Goal: Task Accomplishment & Management: Use online tool/utility

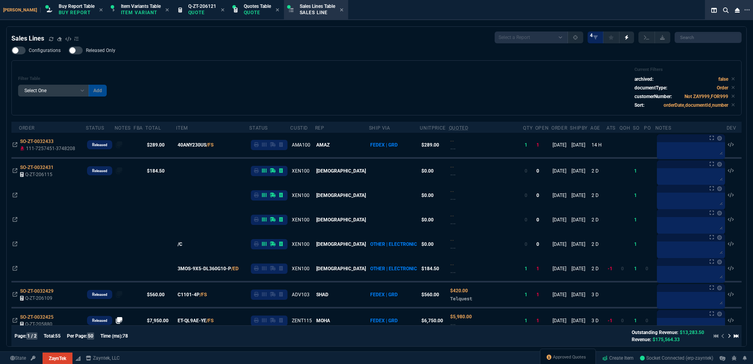
select select "1: BROV"
select select
click at [232, 87] on div "Filter Table Select One Add Filter () Age () ATS () Cond (itemVariantCode) Cust…" at bounding box center [376, 88] width 716 height 42
click at [221, 11] on icon at bounding box center [223, 9] width 4 height 5
click at [281, 67] on div "Filter Table Select One Add Filter () Age () ATS () Cond (itemVariantCode) Cust…" at bounding box center [376, 87] width 730 height 55
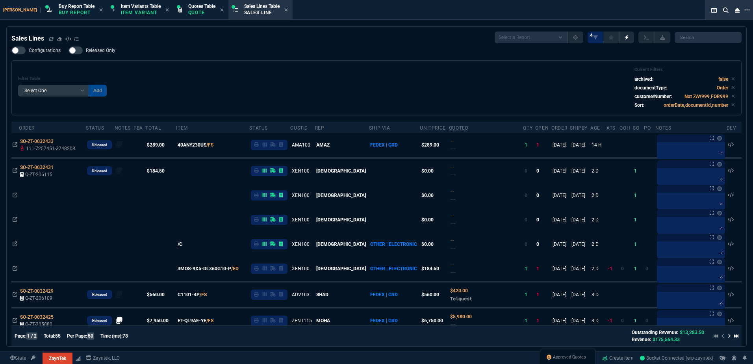
click at [329, 71] on div "Filter Table Select One Add Filter () Age () ATS () Cond (itemVariantCode) Cust…" at bounding box center [376, 88] width 716 height 42
drag, startPoint x: 329, startPoint y: 71, endPoint x: 386, endPoint y: 85, distance: 59.1
click at [337, 76] on div "Filter Table Select One Add Filter () Age () ATS () Cond (itemVariantCode) Cust…" at bounding box center [376, 88] width 716 height 42
click at [553, 361] on div "Approved Quotes" at bounding box center [568, 357] width 56 height 19
click at [555, 355] on span "Approved Quotes" at bounding box center [569, 357] width 33 height 6
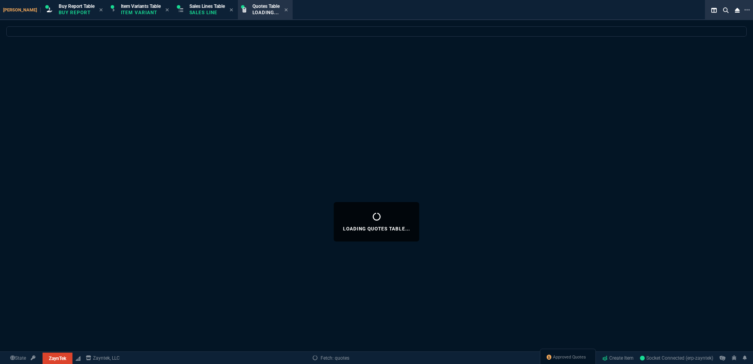
select select
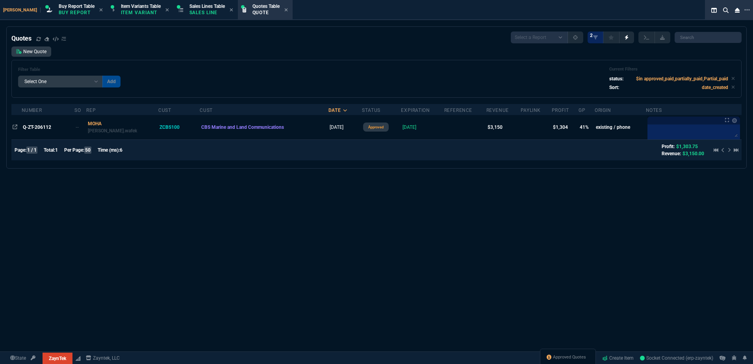
click at [243, 69] on div "Filter Table Select One Add Filter () creator (creator) Cust (headers.customerN…" at bounding box center [376, 79] width 716 height 24
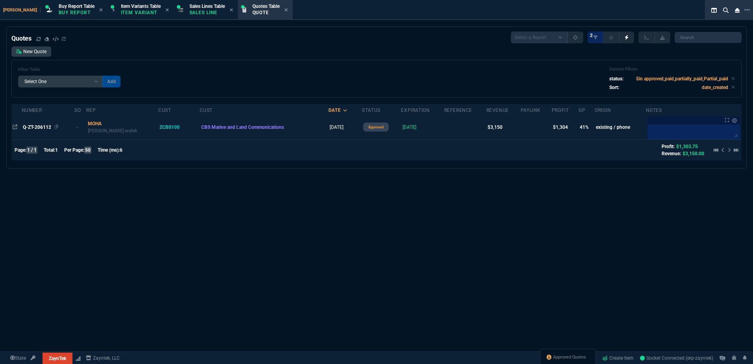
drag, startPoint x: 56, startPoint y: 128, endPoint x: 43, endPoint y: 128, distance: 13.0
click at [56, 128] on icon at bounding box center [56, 126] width 4 height 5
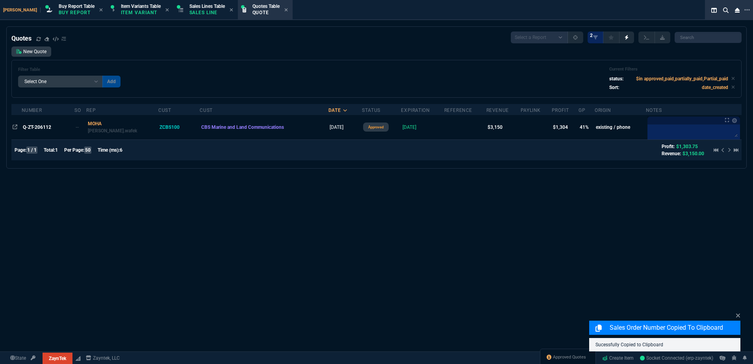
click at [42, 128] on span "Q-ZT-206112" at bounding box center [37, 127] width 28 height 6
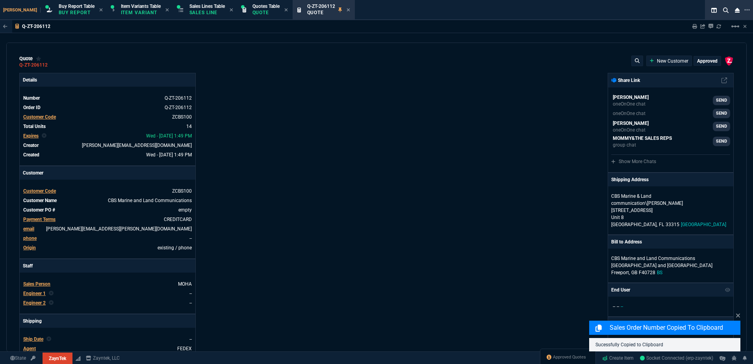
type input "67"
type input "100"
type input "33"
type input "100"
type input "398.93"
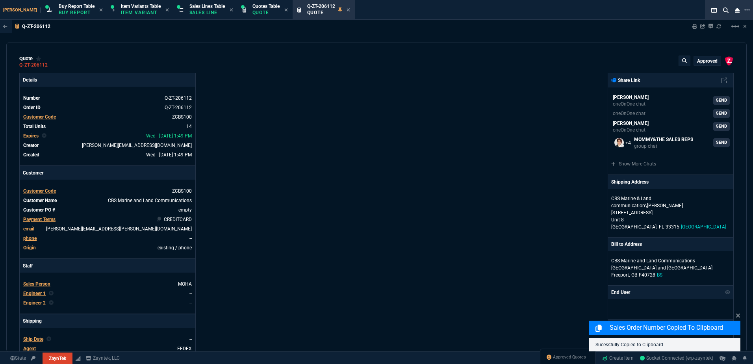
type input "25"
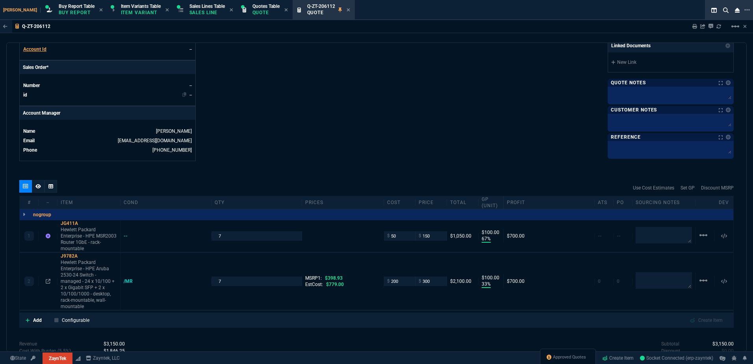
scroll to position [272, 0]
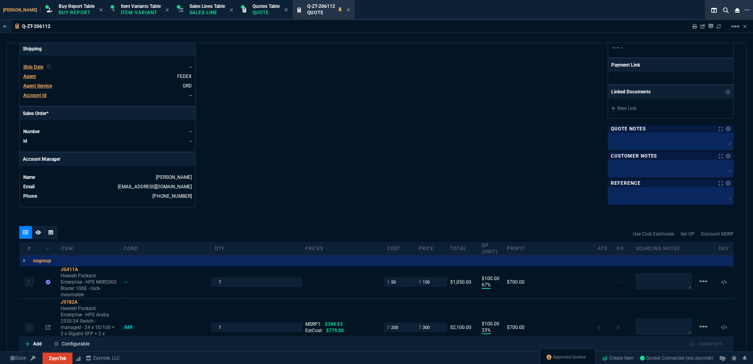
drag, startPoint x: 189, startPoint y: 14, endPoint x: 311, endPoint y: 19, distance: 122.5
click at [189, 14] on p "Sales Line" at bounding box center [206, 12] width 35 height 6
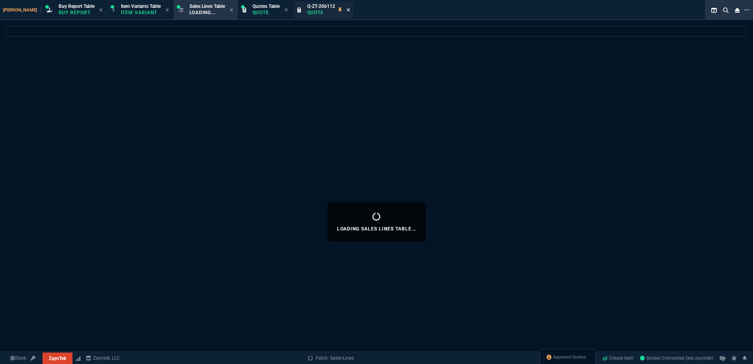
click at [346, 9] on icon at bounding box center [347, 9] width 3 height 3
select select
